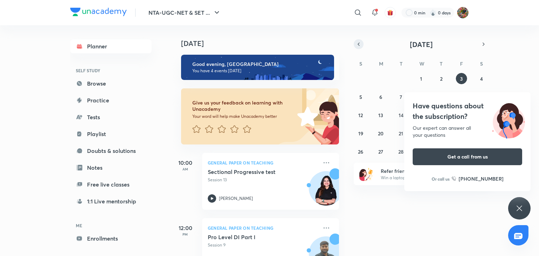
click at [359, 41] on icon "button" at bounding box center [359, 44] width 6 height 6
click at [246, 22] on div "NTA-UGC-NET & SET ... ​ 0 min 0 days" at bounding box center [269, 12] width 399 height 25
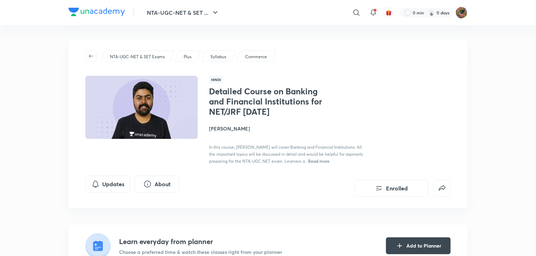
click at [163, 231] on div "Learn everyday from planner Choose a preferred time & watch these classes right…" at bounding box center [267, 246] width 399 height 42
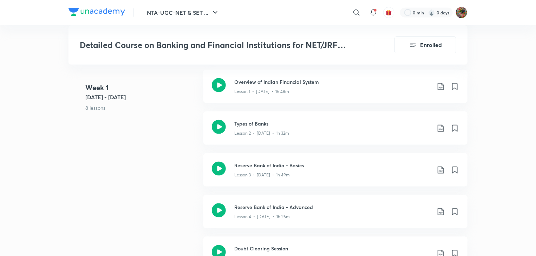
scroll to position [421, 0]
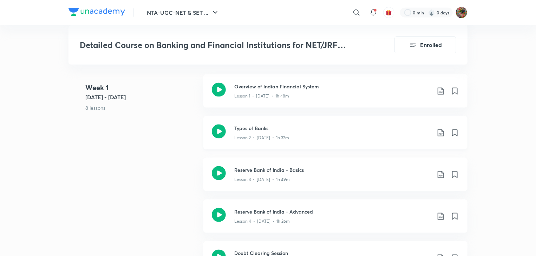
click at [284, 131] on h3 "Types of Banks" at bounding box center [332, 128] width 197 height 7
click at [281, 187] on div "Reserve Bank of India - Basics Lesson 3 • Jul 30 • 1h 49m" at bounding box center [335, 174] width 264 height 33
click at [237, 219] on p "Lesson 4 • Jul 30 • 1h 26m" at bounding box center [261, 221] width 55 height 6
